Goal: Check status: Check status

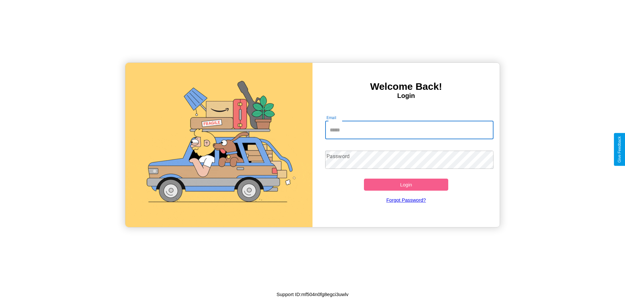
click at [409, 130] on input "Email" at bounding box center [409, 130] width 169 height 18
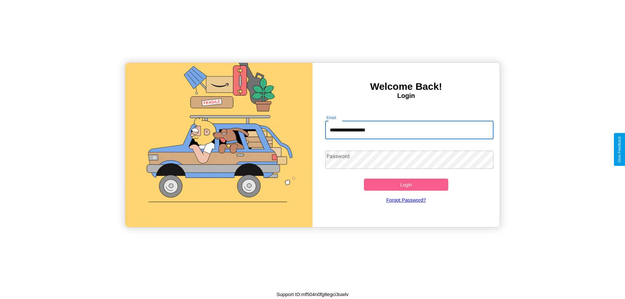
type input "**********"
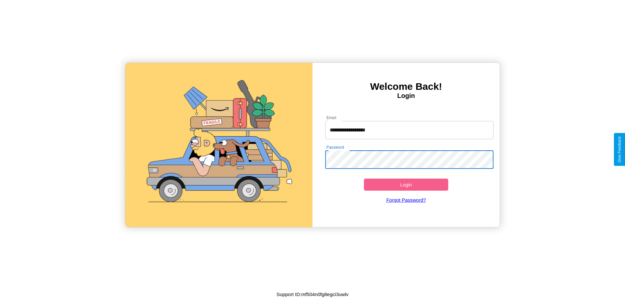
click at [406, 185] on button "Login" at bounding box center [406, 185] width 84 height 12
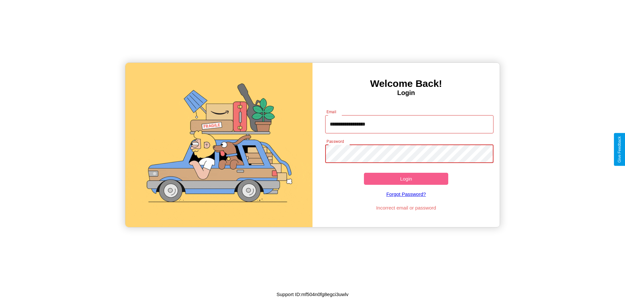
click at [406, 179] on button "Login" at bounding box center [406, 179] width 84 height 12
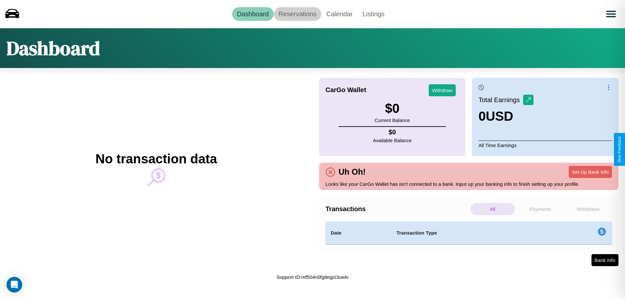
click at [297, 14] on link "Reservations" at bounding box center [298, 14] width 48 height 14
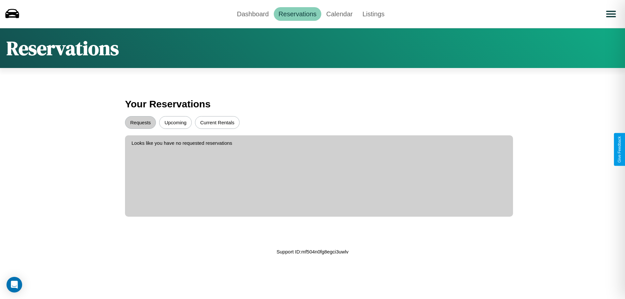
click at [175, 122] on button "Upcoming" at bounding box center [175, 122] width 33 height 13
click at [140, 122] on button "Requests" at bounding box center [140, 122] width 31 height 13
click at [253, 14] on link "Dashboard" at bounding box center [253, 14] width 42 height 14
